Goal: Check status: Check status

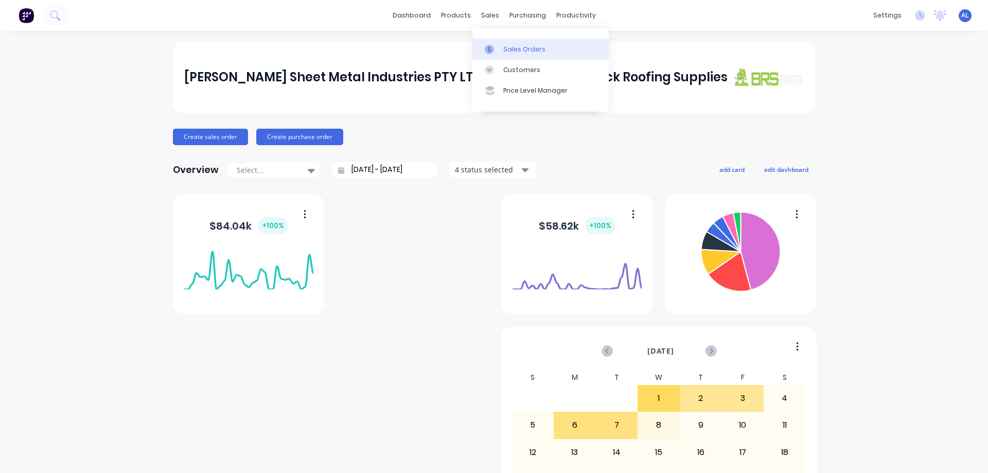
click at [511, 46] on div "Sales Orders" at bounding box center [524, 49] width 42 height 9
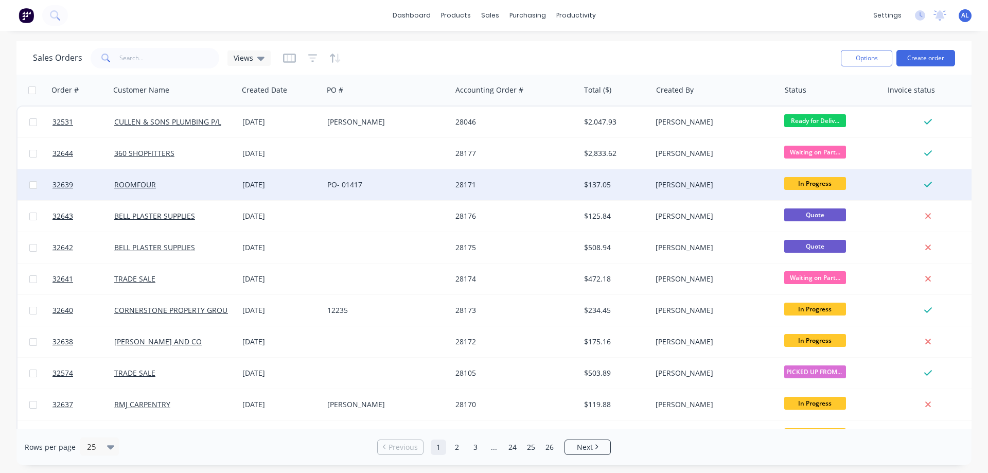
click at [388, 189] on div "PO- 01417" at bounding box center [384, 185] width 114 height 10
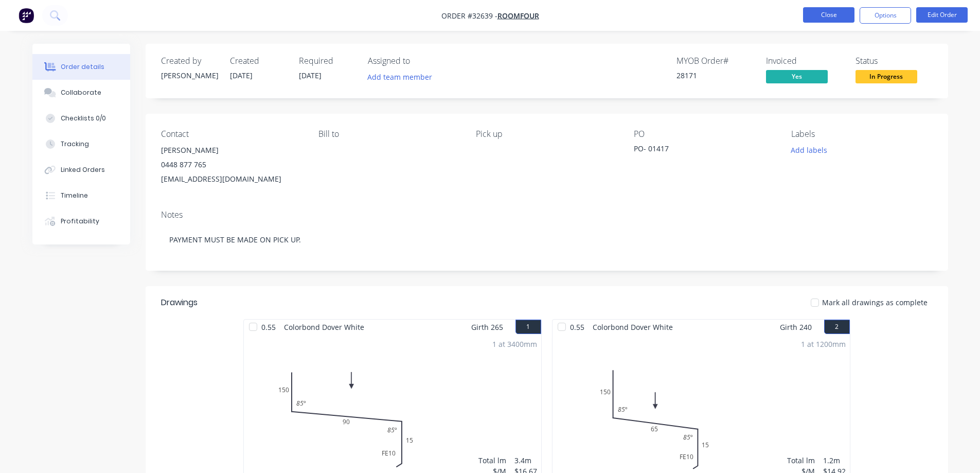
click at [836, 20] on button "Close" at bounding box center [828, 14] width 51 height 15
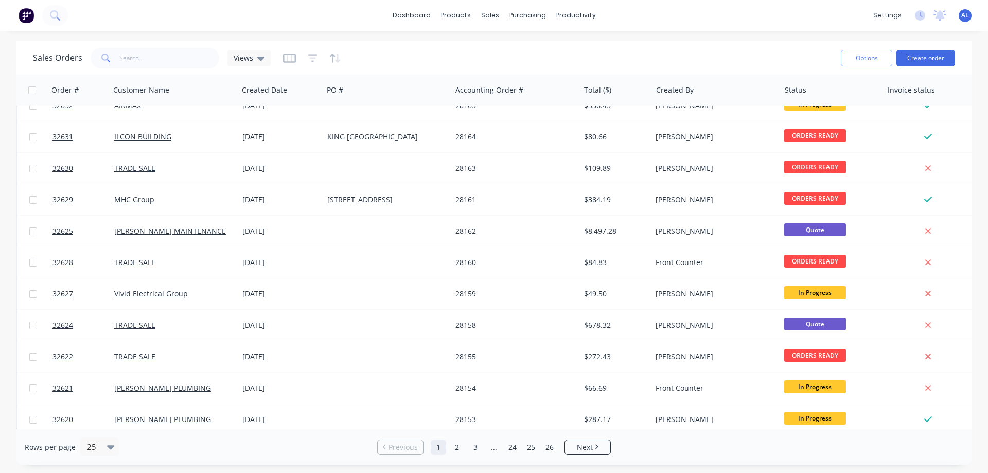
scroll to position [463, 0]
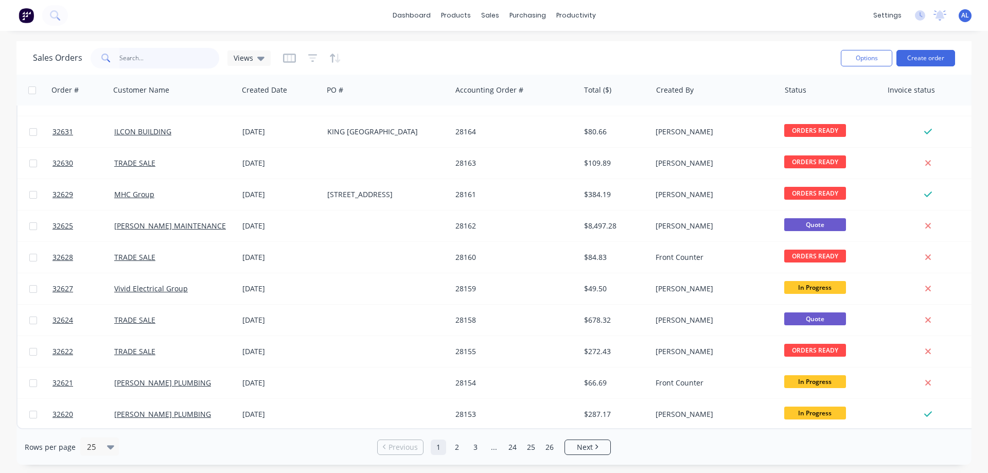
click at [158, 60] on input "text" at bounding box center [169, 58] width 100 height 21
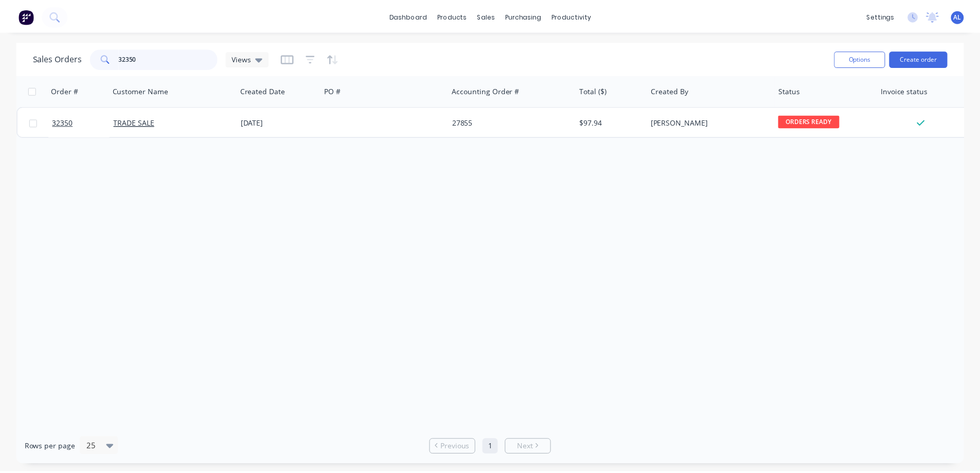
scroll to position [0, 0]
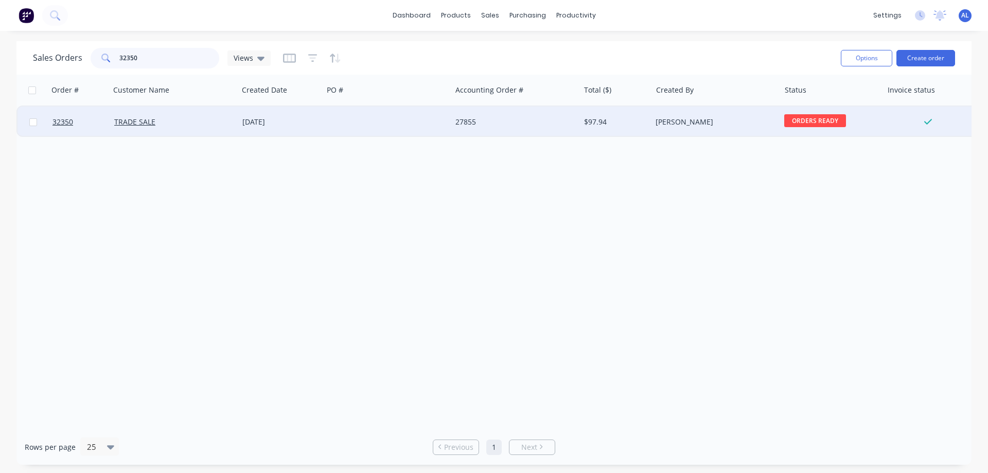
type input "32350"
click at [439, 124] on div at bounding box center [387, 121] width 128 height 31
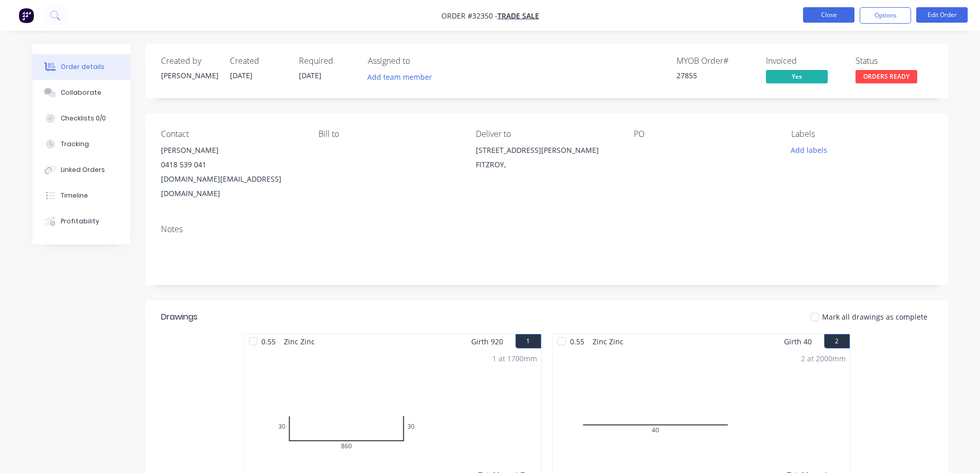
click at [837, 16] on button "Close" at bounding box center [828, 14] width 51 height 15
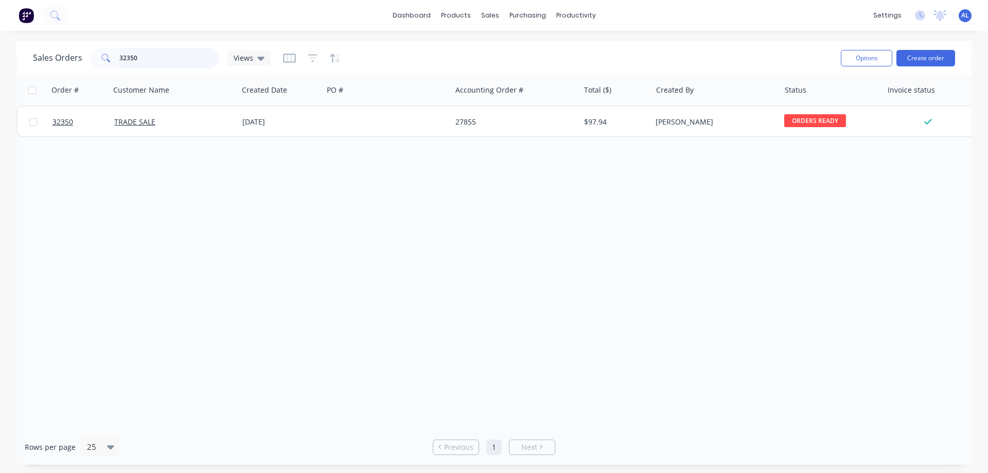
click at [146, 56] on input "32350" at bounding box center [169, 58] width 100 height 21
type input "3"
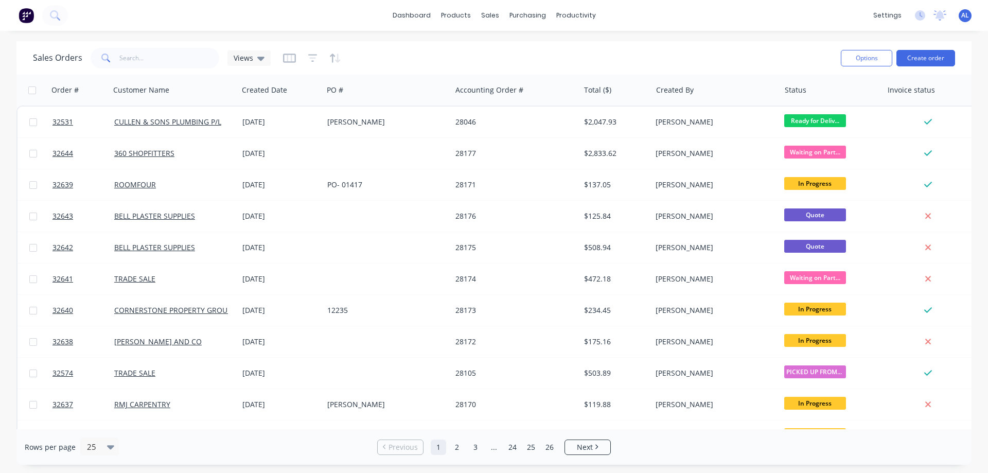
click at [25, 18] on img at bounding box center [26, 15] width 15 height 15
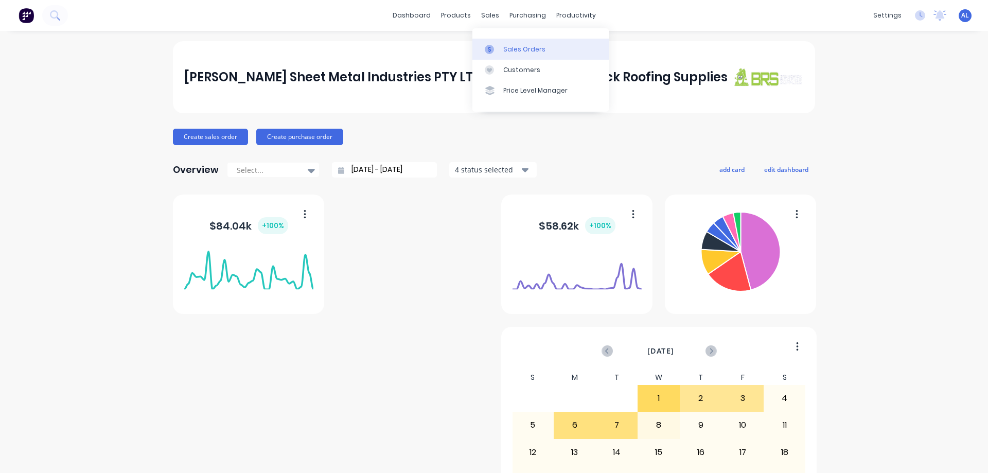
click at [516, 50] on div "Sales Orders" at bounding box center [524, 49] width 42 height 9
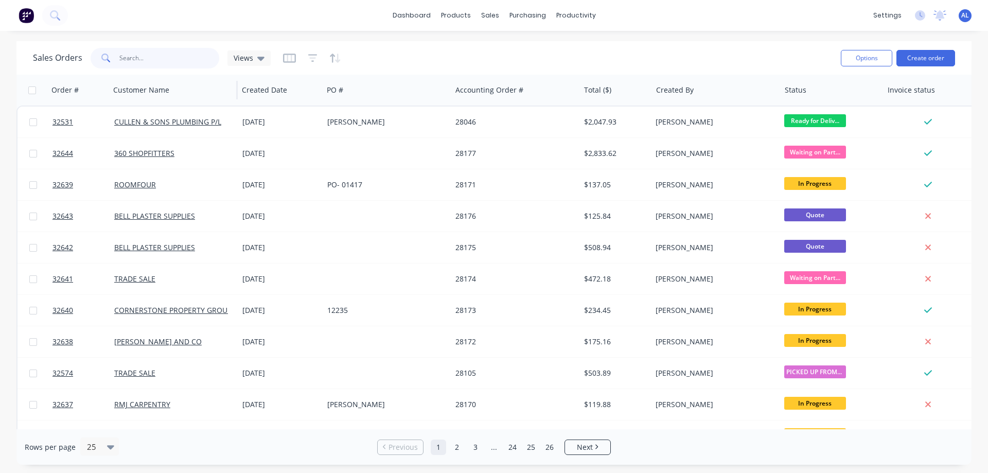
drag, startPoint x: 134, startPoint y: 59, endPoint x: 231, endPoint y: 97, distance: 105.1
click at [134, 59] on input "text" at bounding box center [169, 58] width 100 height 21
